Goal: Information Seeking & Learning: Learn about a topic

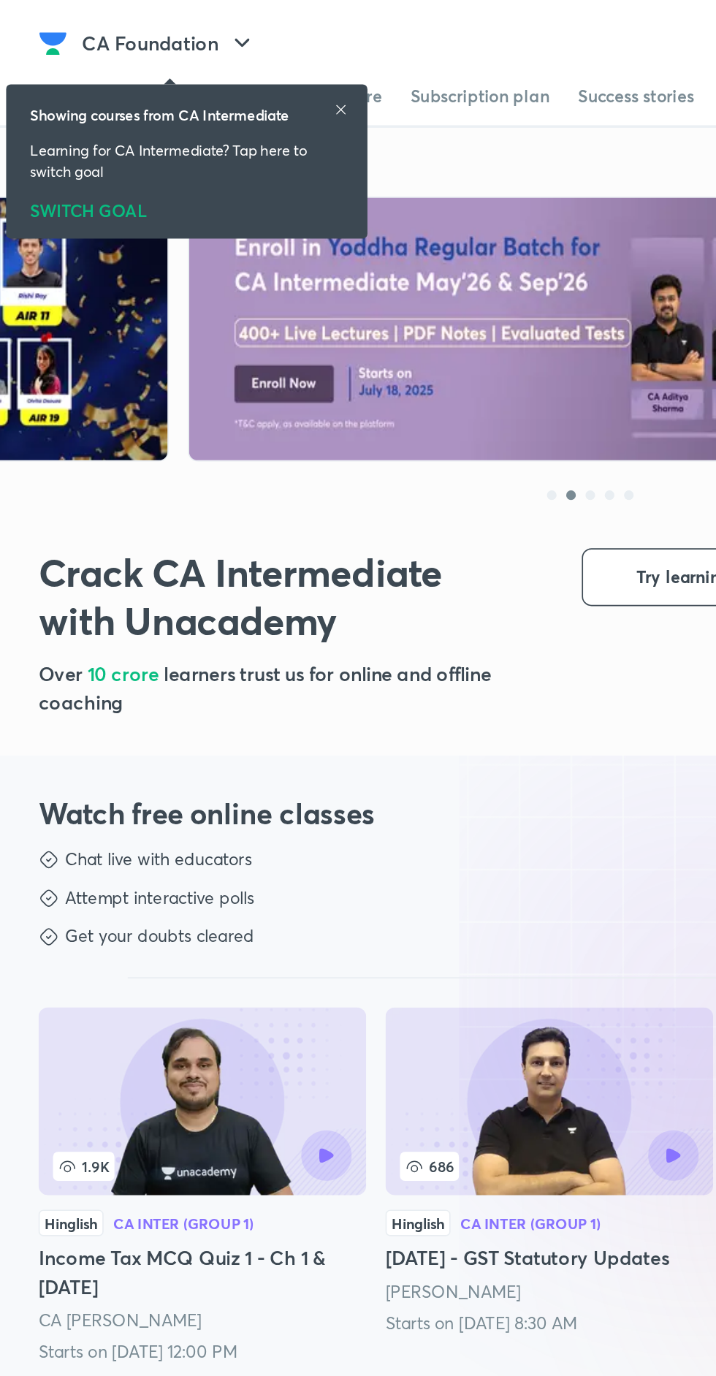
click at [116, 27] on button "CA Foundation" at bounding box center [103, 26] width 124 height 29
click at [55, 128] on div "SWITCH GOAL" at bounding box center [113, 125] width 190 height 16
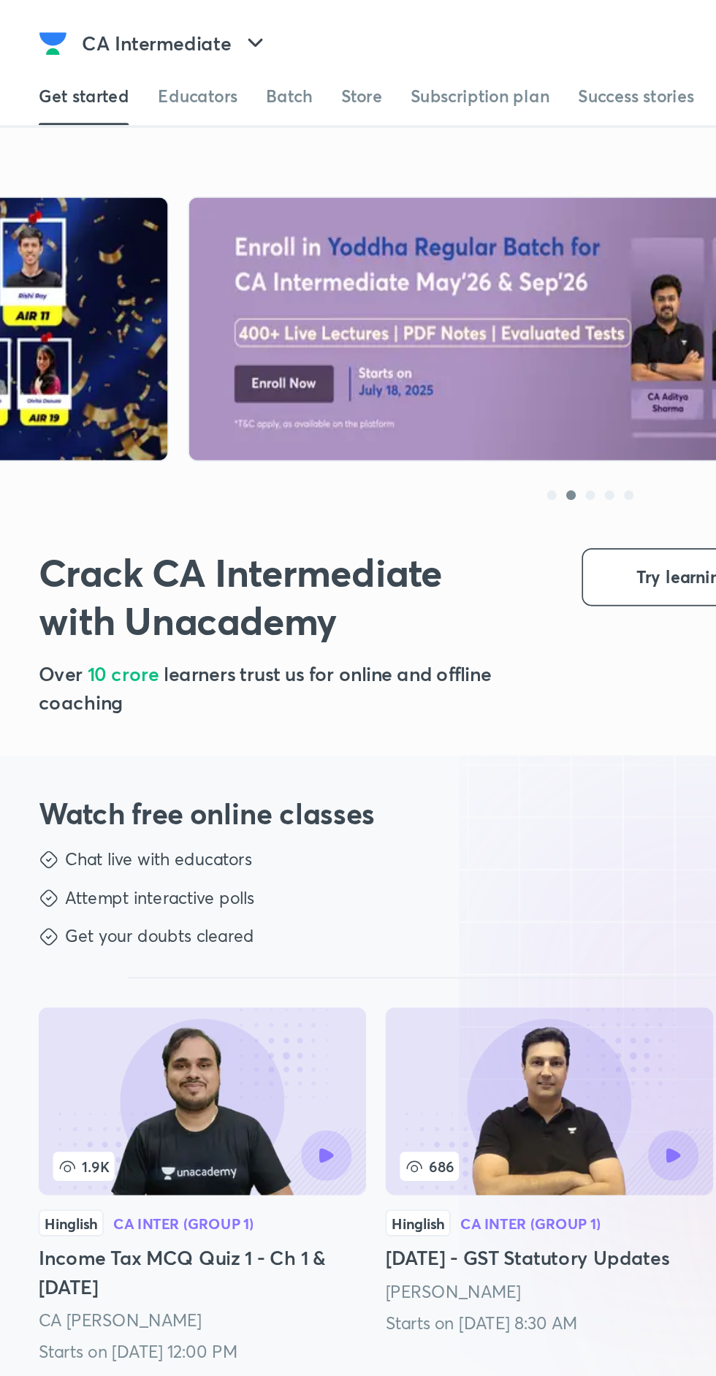
click at [167, 53] on div "Batch" at bounding box center [176, 58] width 28 height 15
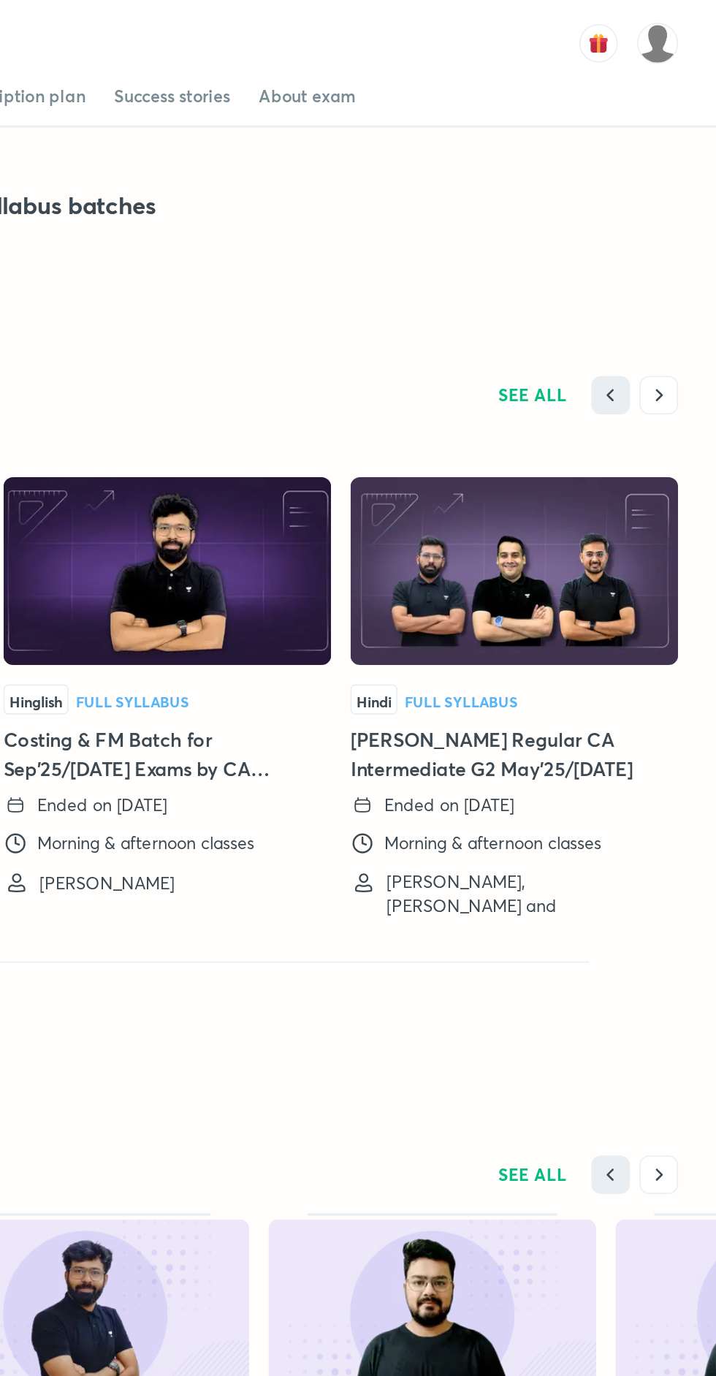
scroll to position [2440, 0]
click at [681, 240] on icon "button" at bounding box center [681, 239] width 15 height 15
click at [598, 240] on span "SEE ALL" at bounding box center [605, 240] width 42 height 10
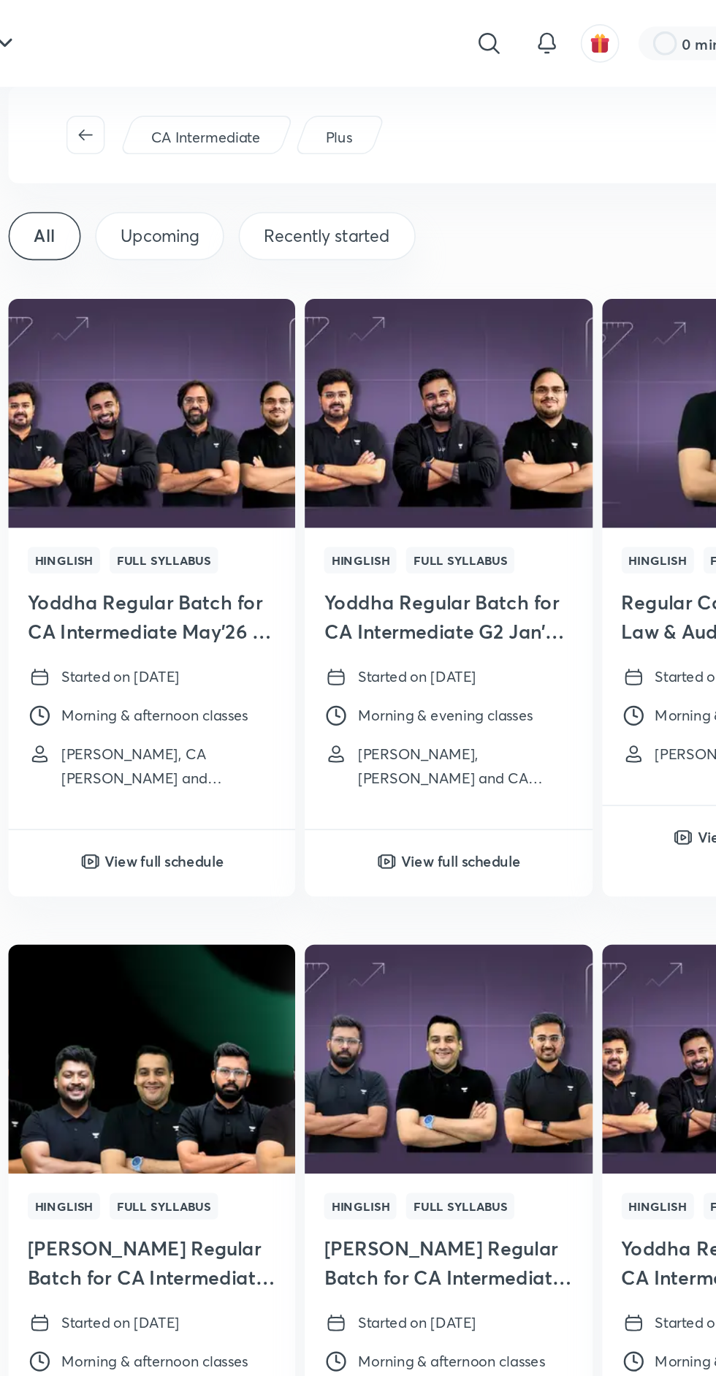
click at [276, 129] on div "Upcoming" at bounding box center [274, 143] width 78 height 29
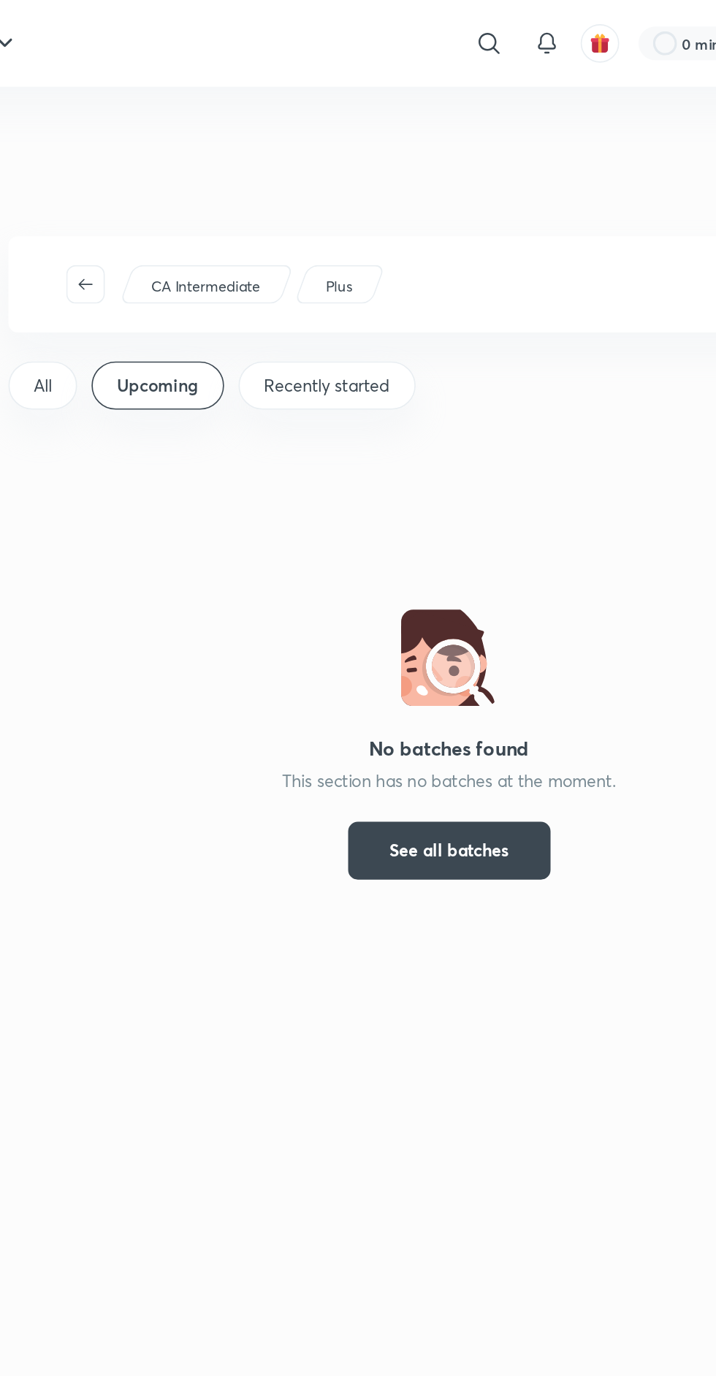
click at [365, 247] on div "Recently started" at bounding box center [375, 233] width 107 height 29
click at [468, 523] on span "See all batches" at bounding box center [449, 516] width 72 height 15
